Goal: Information Seeking & Learning: Learn about a topic

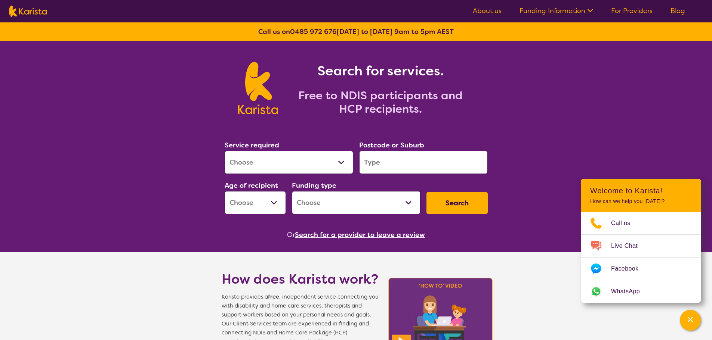
click at [375, 161] on input "search" at bounding box center [423, 162] width 129 height 23
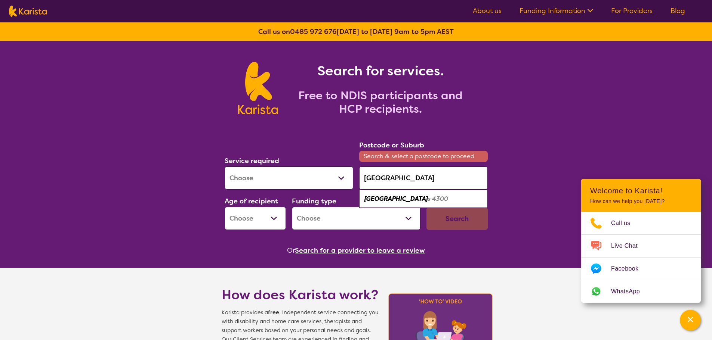
click at [406, 200] on em "[GEOGRAPHIC_DATA]" at bounding box center [396, 199] width 64 height 8
type input "4300"
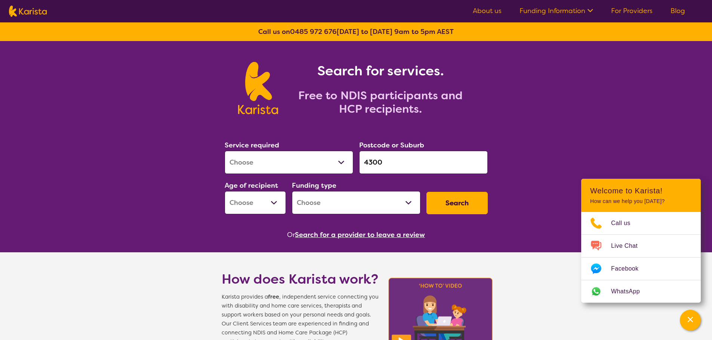
click at [293, 161] on select "Allied Health Assistant Assessment ([MEDICAL_DATA] or [MEDICAL_DATA]) Behaviour…" at bounding box center [289, 162] width 129 height 23
select select "NDIS Plan management"
click at [225, 151] on select "Allied Health Assistant Assessment ([MEDICAL_DATA] or [MEDICAL_DATA]) Behaviour…" at bounding box center [289, 162] width 129 height 23
select select "NDIS"
click at [451, 204] on button "Search" at bounding box center [456, 203] width 61 height 22
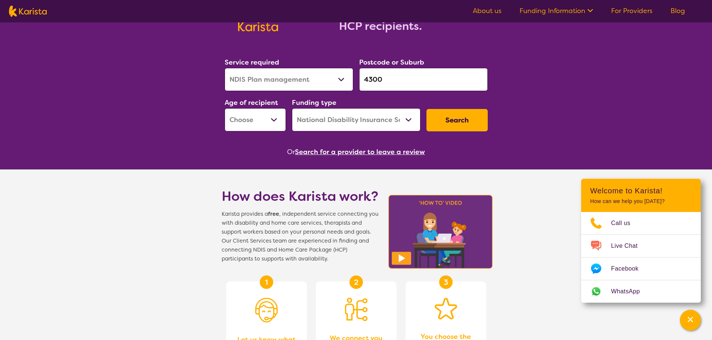
scroll to position [37, 0]
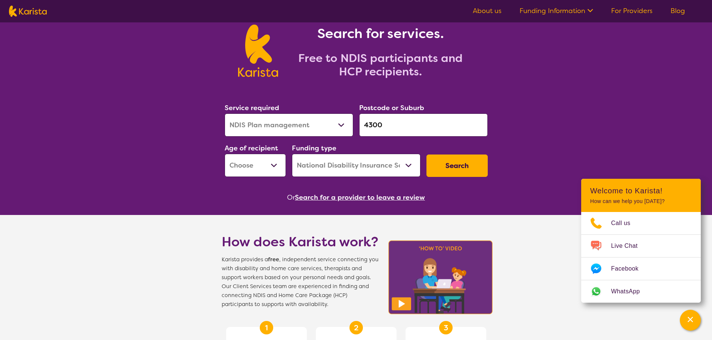
click at [253, 166] on select "Early Childhood - 0 to 9 Child - 10 to 11 Adolescent - 12 to 17 Adult - 18 to 6…" at bounding box center [255, 165] width 61 height 23
select select "AD"
click at [225, 154] on select "Early Childhood - 0 to 9 Child - 10 to 11 Adolescent - 12 to 17 Adult - 18 to 6…" at bounding box center [255, 165] width 61 height 23
click at [469, 162] on button "Search" at bounding box center [456, 166] width 61 height 22
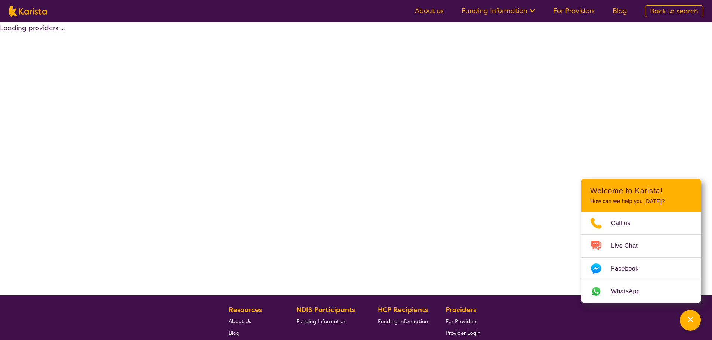
select select "by_score"
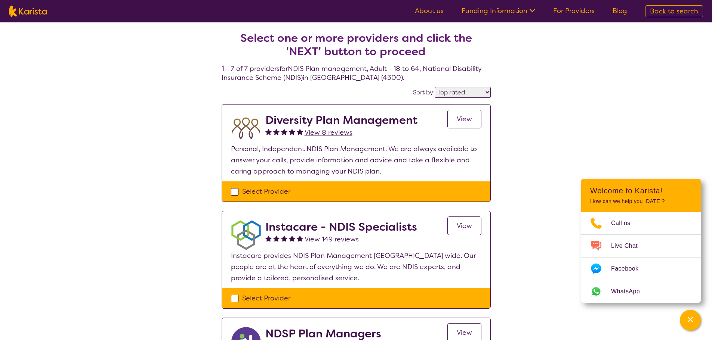
scroll to position [37, 0]
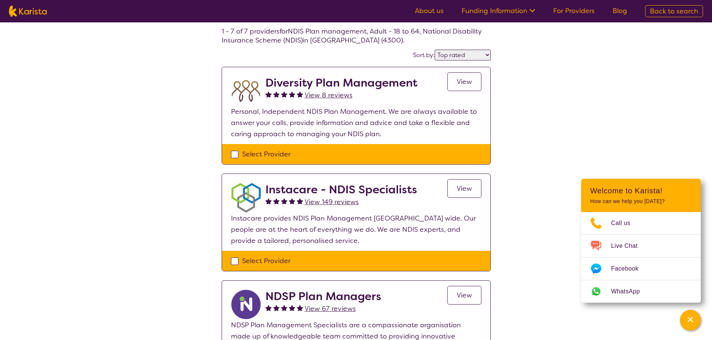
click at [291, 82] on h2 "Diversity Plan Management" at bounding box center [341, 82] width 152 height 13
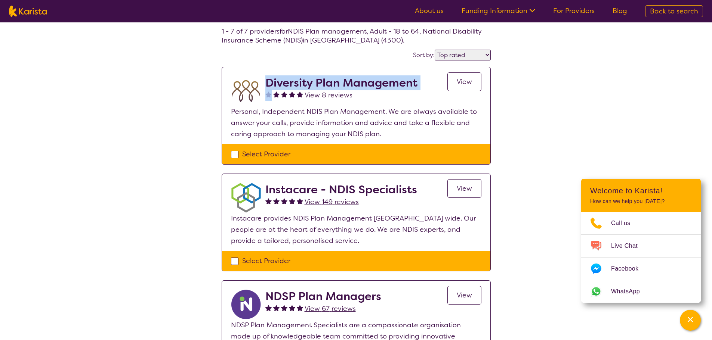
click at [291, 82] on h2 "Diversity Plan Management" at bounding box center [341, 82] width 152 height 13
copy h2 "Diversity Plan Management"
click at [463, 80] on span "View" at bounding box center [464, 81] width 15 height 9
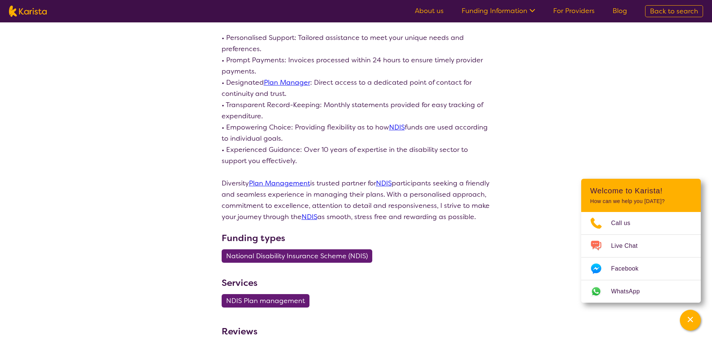
scroll to position [187, 0]
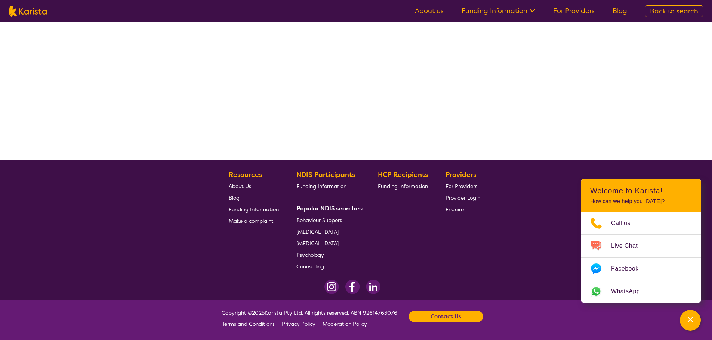
scroll to position [37, 0]
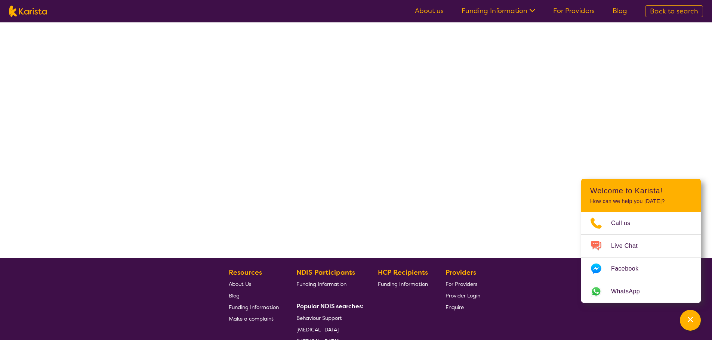
select select "by_score"
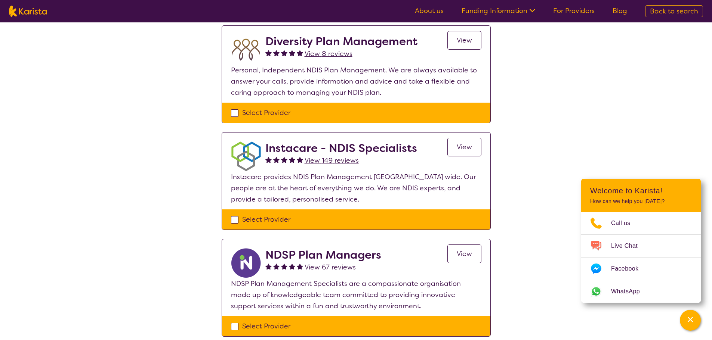
scroll to position [112, 0]
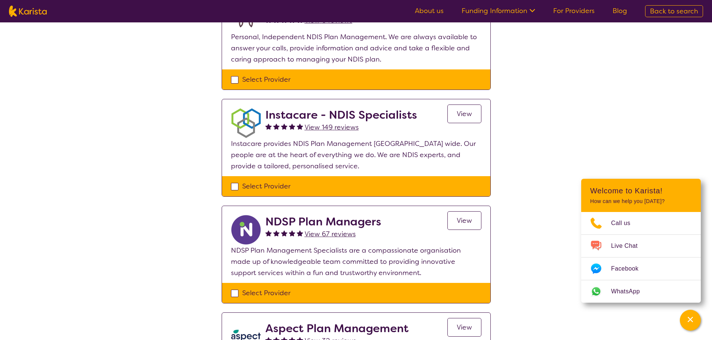
click at [460, 115] on span "View" at bounding box center [464, 113] width 15 height 9
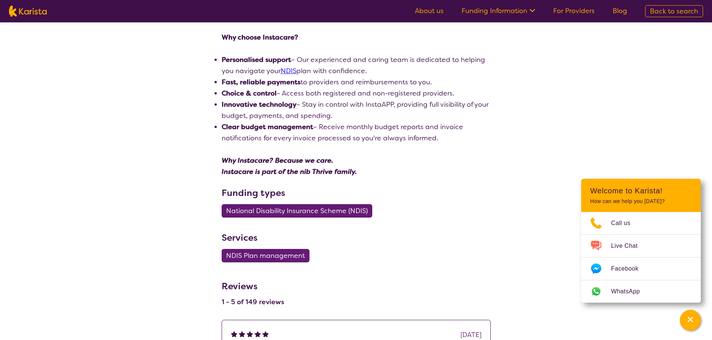
scroll to position [278, 0]
